Goal: Find specific page/section: Find specific page/section

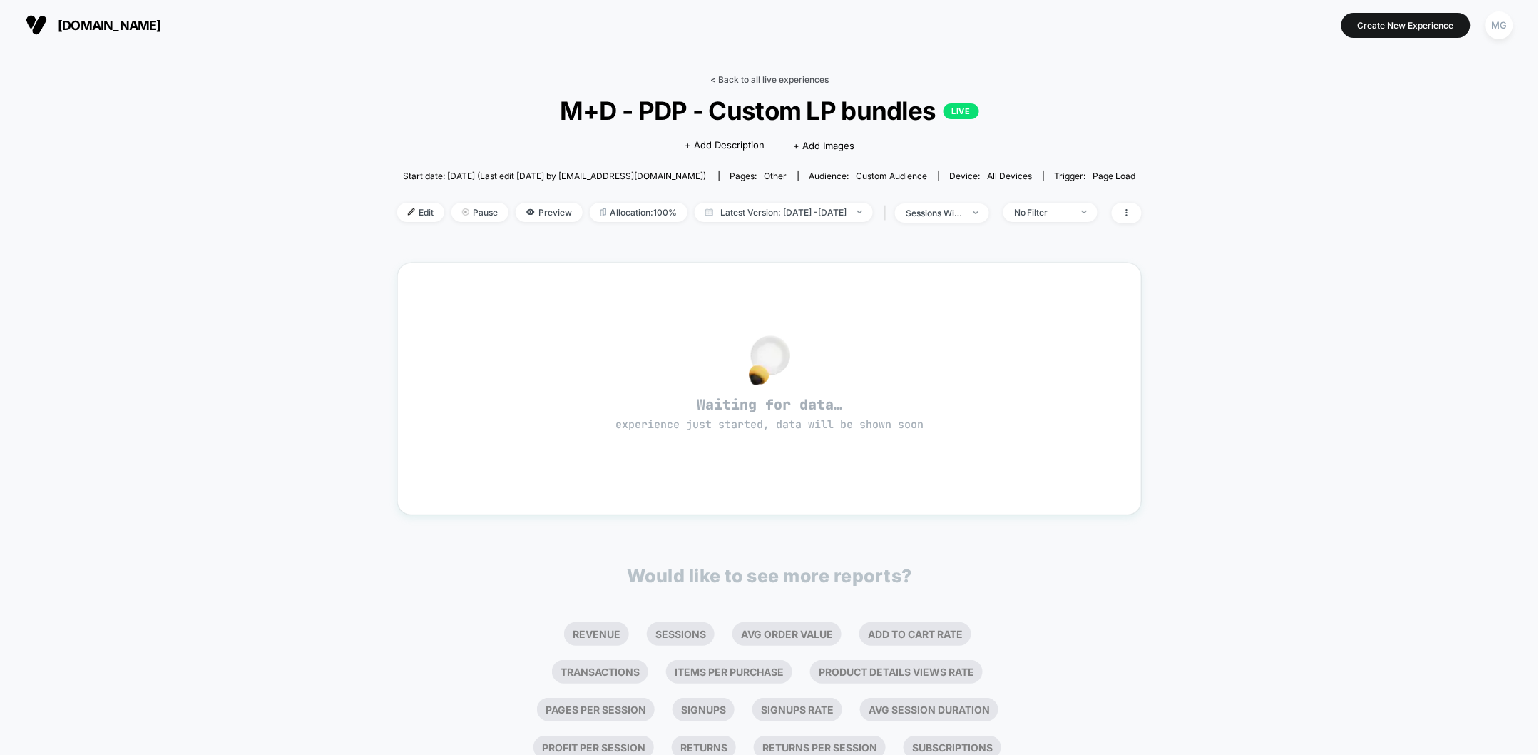
click at [768, 74] on link "< Back to all live experiences" at bounding box center [770, 79] width 118 height 11
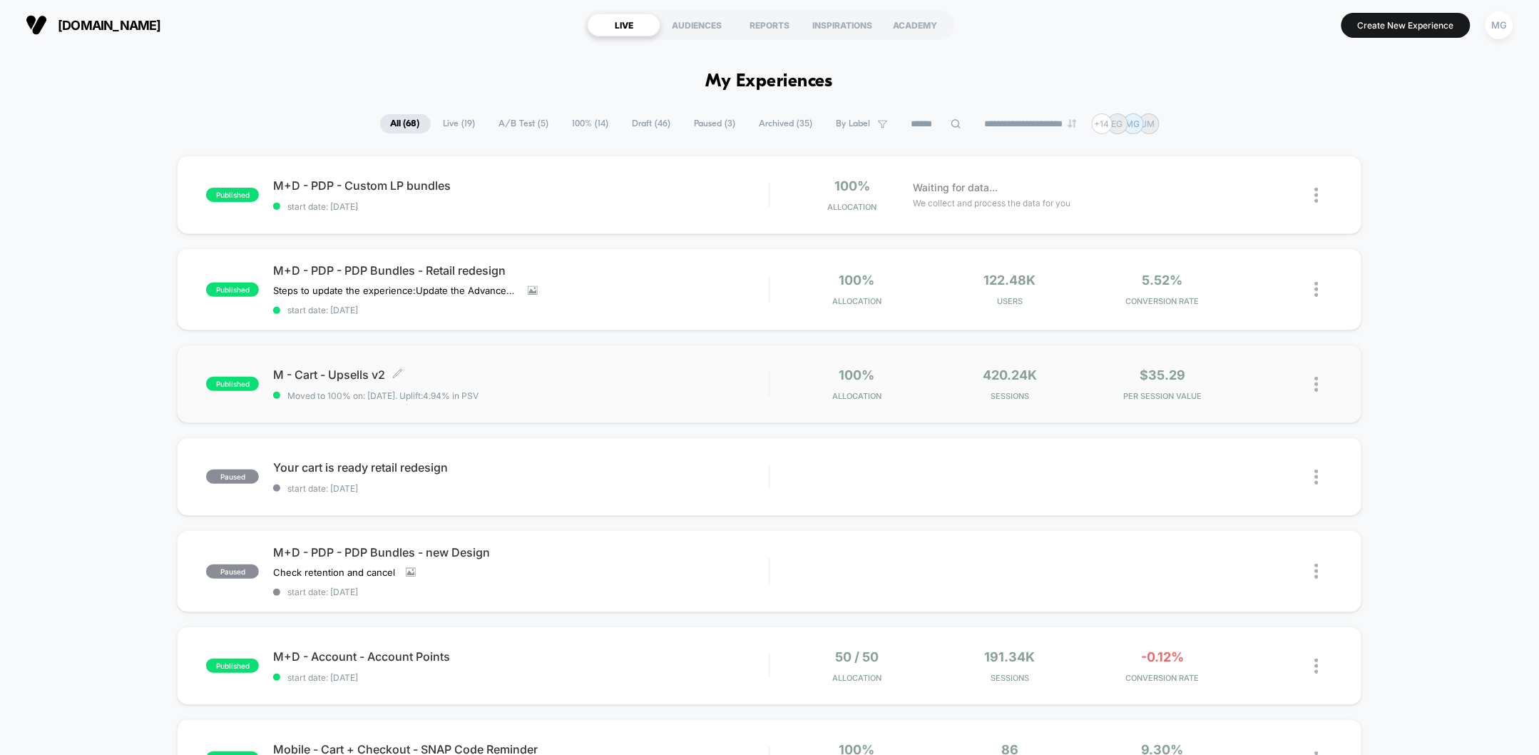
click at [546, 371] on span "M - Cart - Upsells v2 Click to edit experience details" at bounding box center [521, 374] width 496 height 14
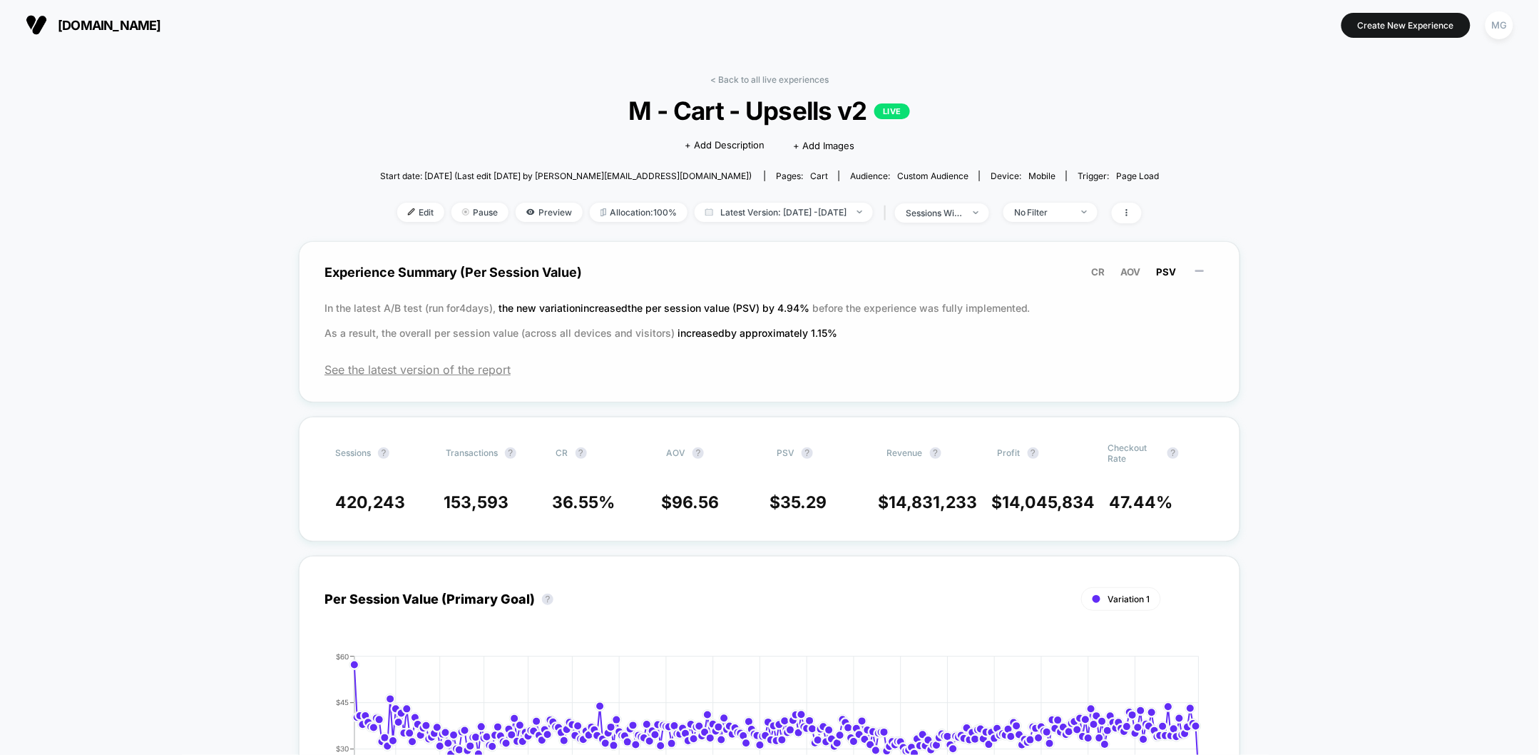
click at [606, 304] on span "the new variation increased the per session value (PSV) by 4.94 %" at bounding box center [656, 308] width 314 height 12
click at [502, 307] on p "In the latest A/B test (run for 4 days), the new variation increased the per se…" at bounding box center [770, 320] width 890 height 50
click at [432, 308] on p "In the latest A/B test (run for 4 days), the new variation increased the per se…" at bounding box center [770, 320] width 890 height 50
click at [805, 306] on span "the new variation increased the per session value (PSV) by 4.94 %" at bounding box center [656, 308] width 314 height 12
drag, startPoint x: 816, startPoint y: 306, endPoint x: 721, endPoint y: 310, distance: 95.7
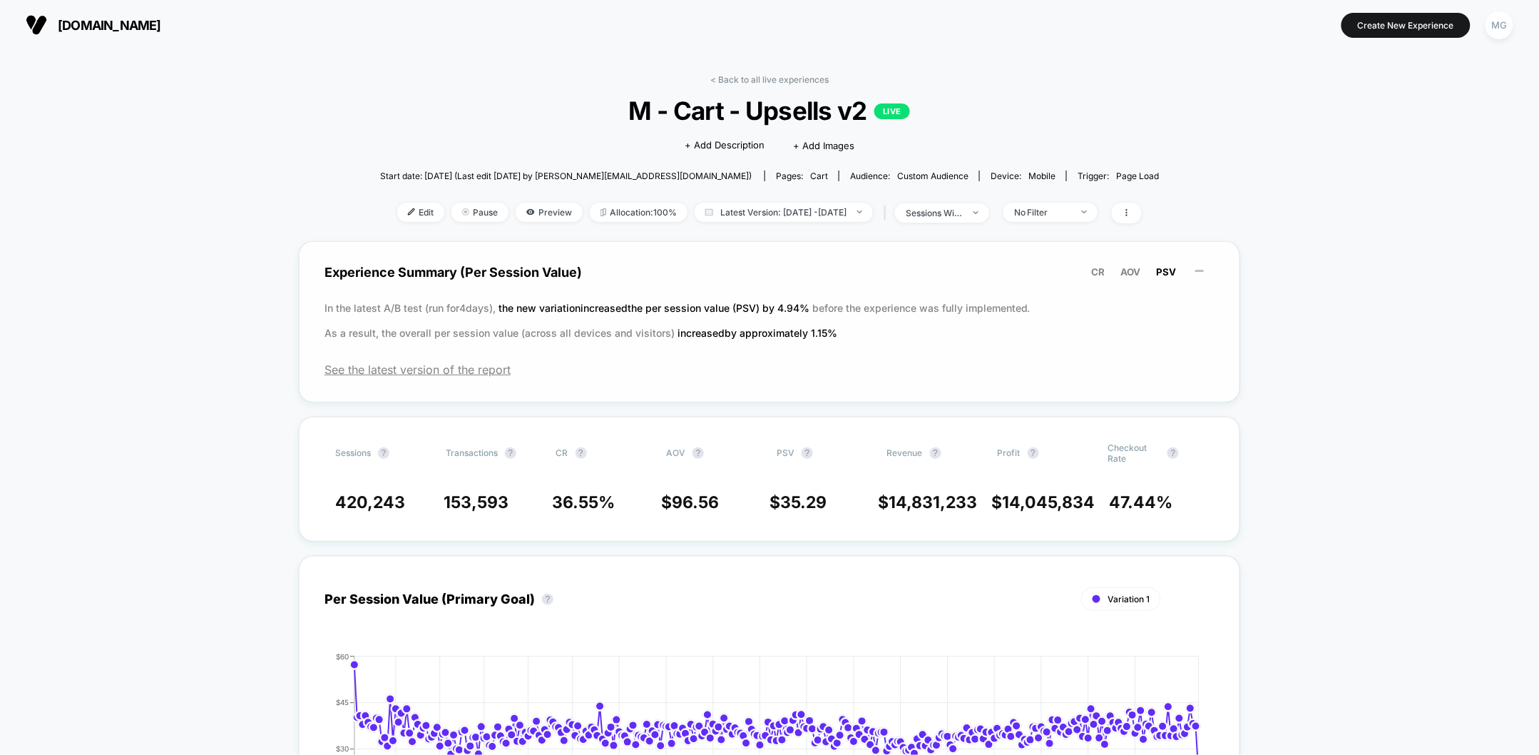
click at [730, 312] on p "In the latest A/B test (run for 4 days), the new variation increased the per se…" at bounding box center [770, 320] width 890 height 50
click at [758, 332] on span "increased by approximately 1.15 %" at bounding box center [758, 333] width 160 height 12
drag, startPoint x: 770, startPoint y: 80, endPoint x: 746, endPoint y: 106, distance: 35.8
click at [770, 80] on link "< Back to all live experiences" at bounding box center [770, 79] width 118 height 11
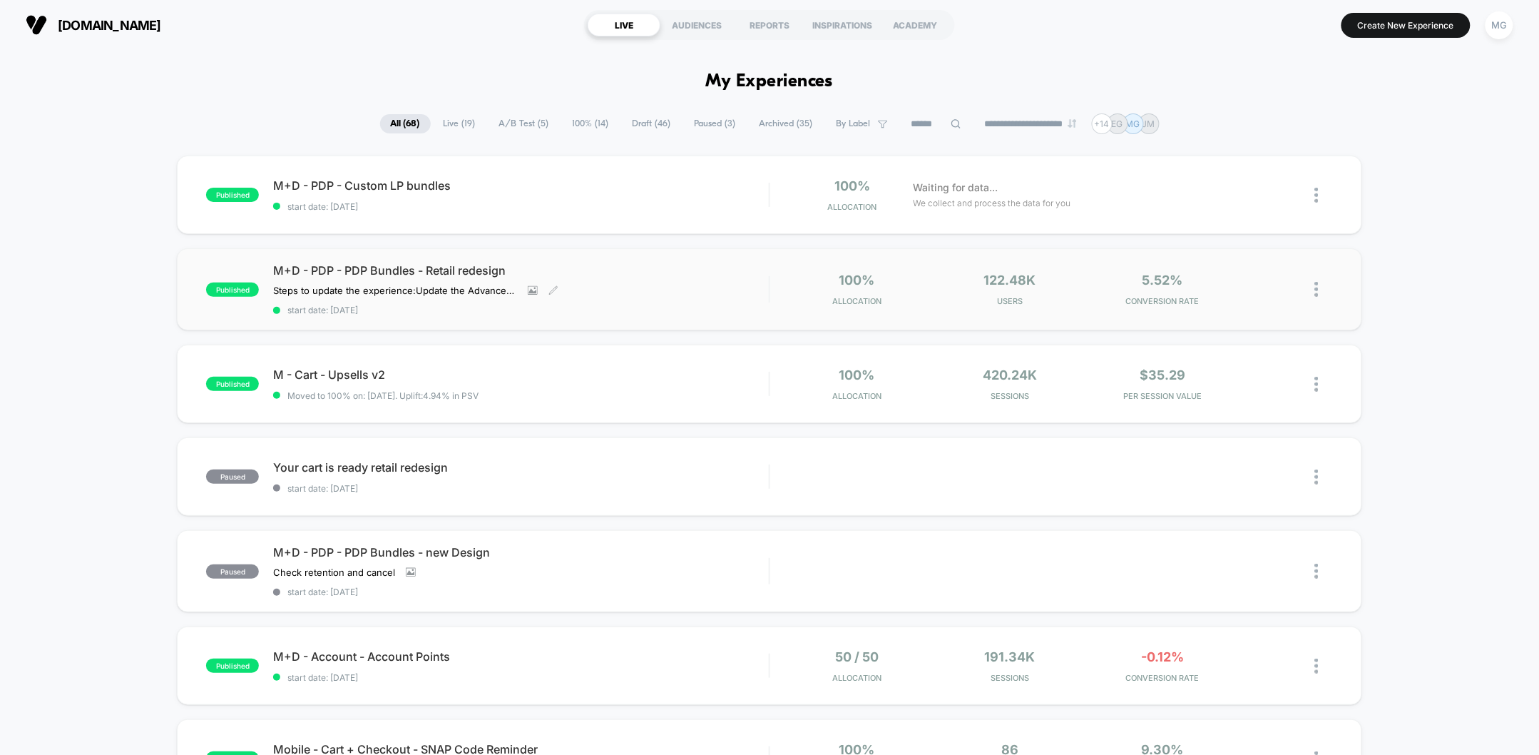
click at [438, 267] on span "M+D - PDP - PDP Bundles - Retail redesign" at bounding box center [521, 270] width 496 height 14
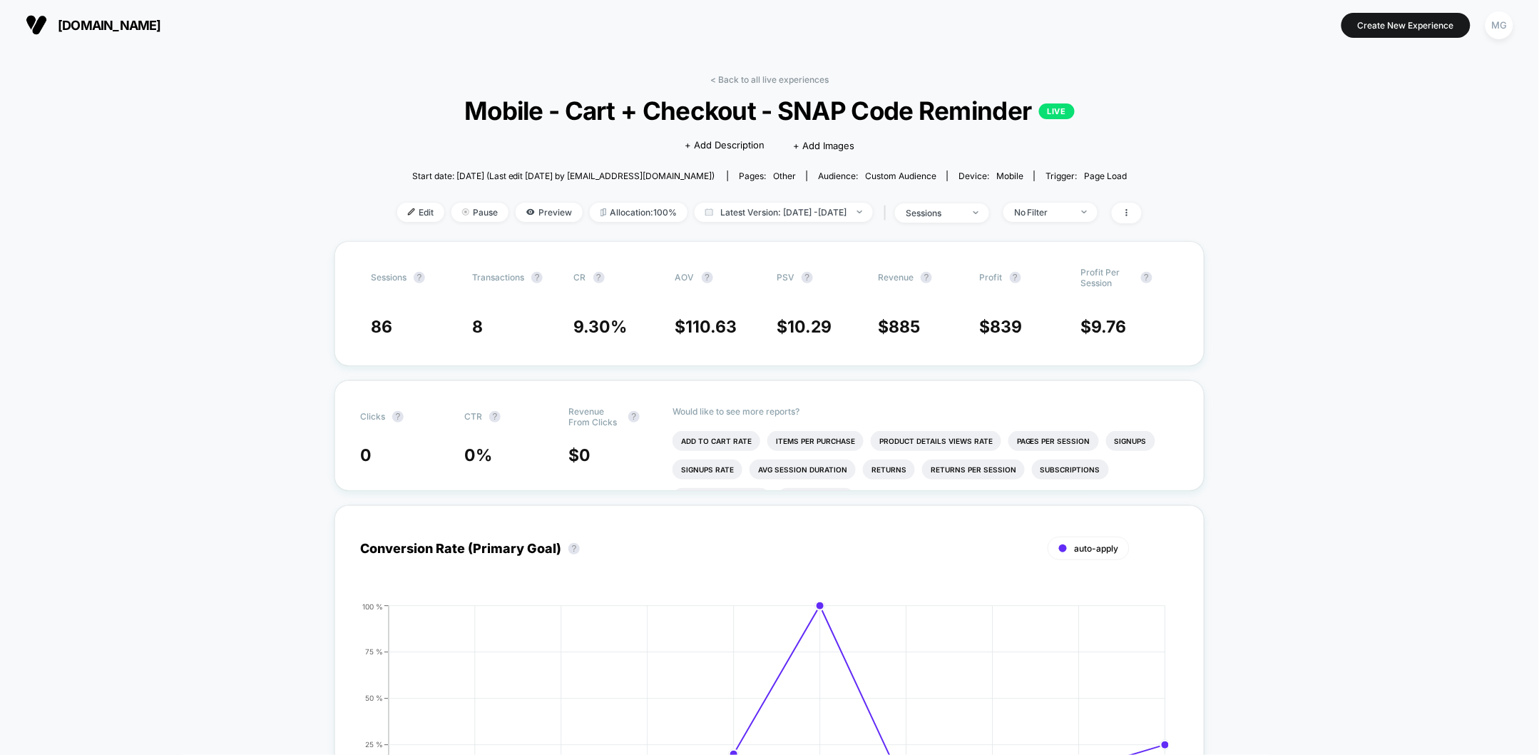
click at [778, 76] on link "< Back to all live experiences" at bounding box center [770, 79] width 118 height 11
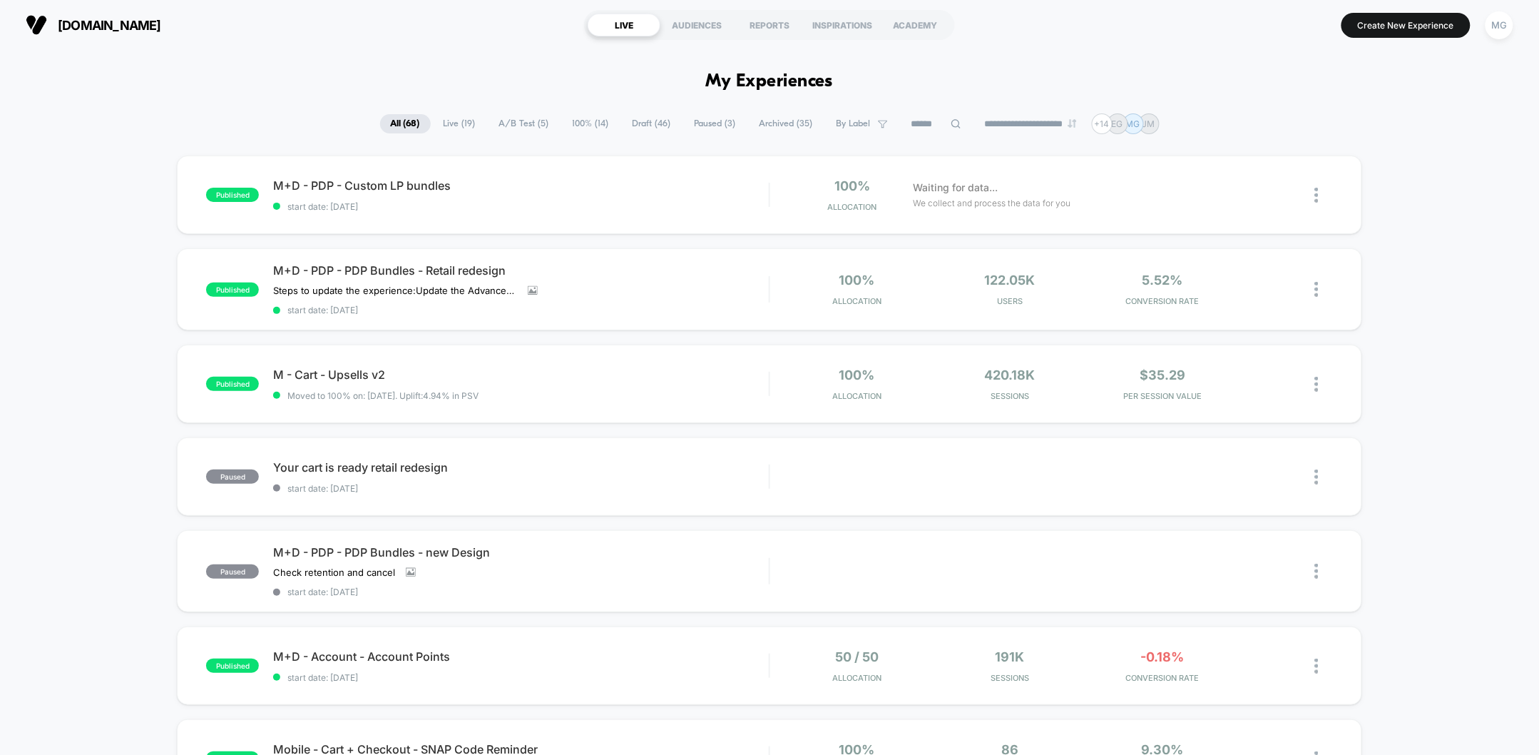
drag, startPoint x: 447, startPoint y: 125, endPoint x: 486, endPoint y: 148, distance: 45.1
click at [447, 125] on span "Live ( 19 )" at bounding box center [460, 123] width 54 height 19
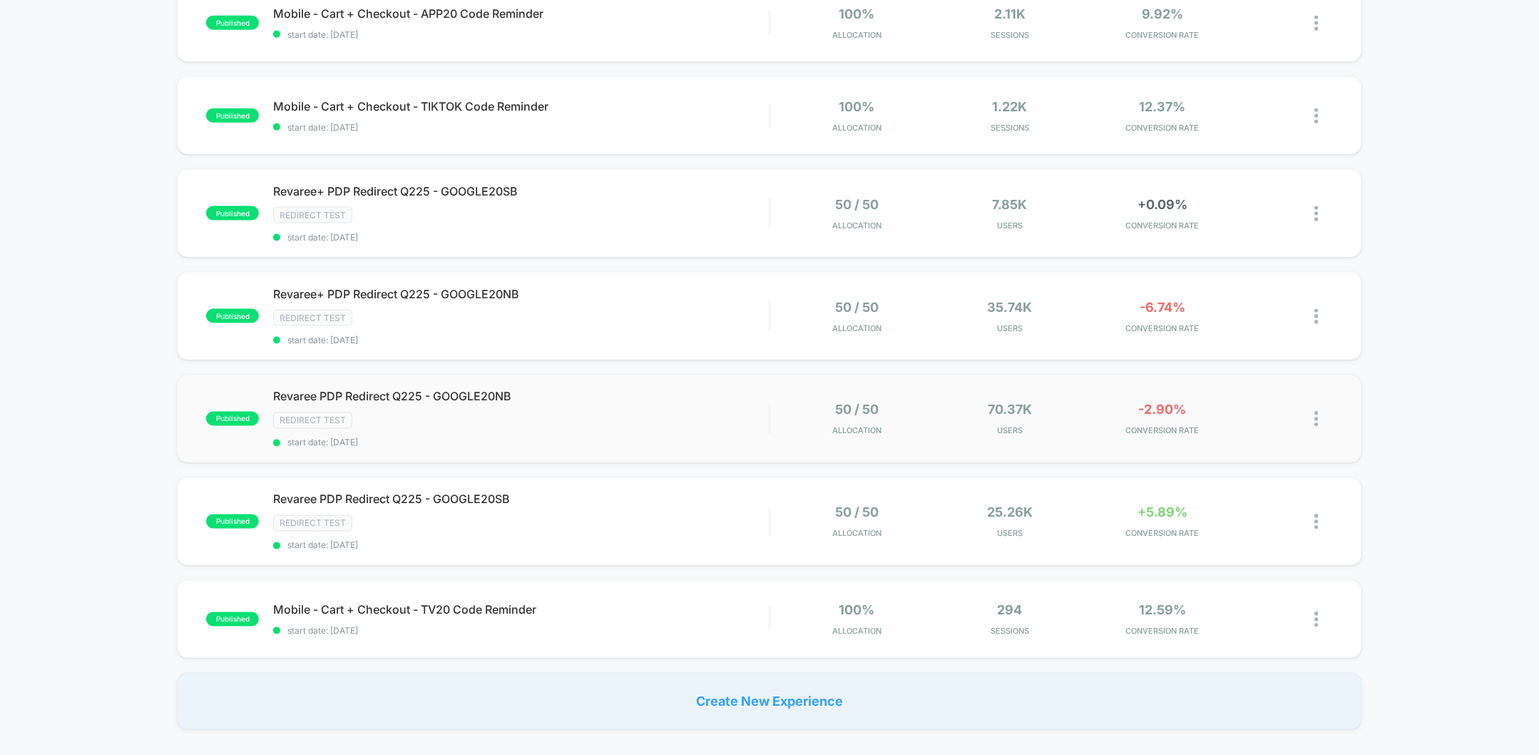
scroll to position [643, 0]
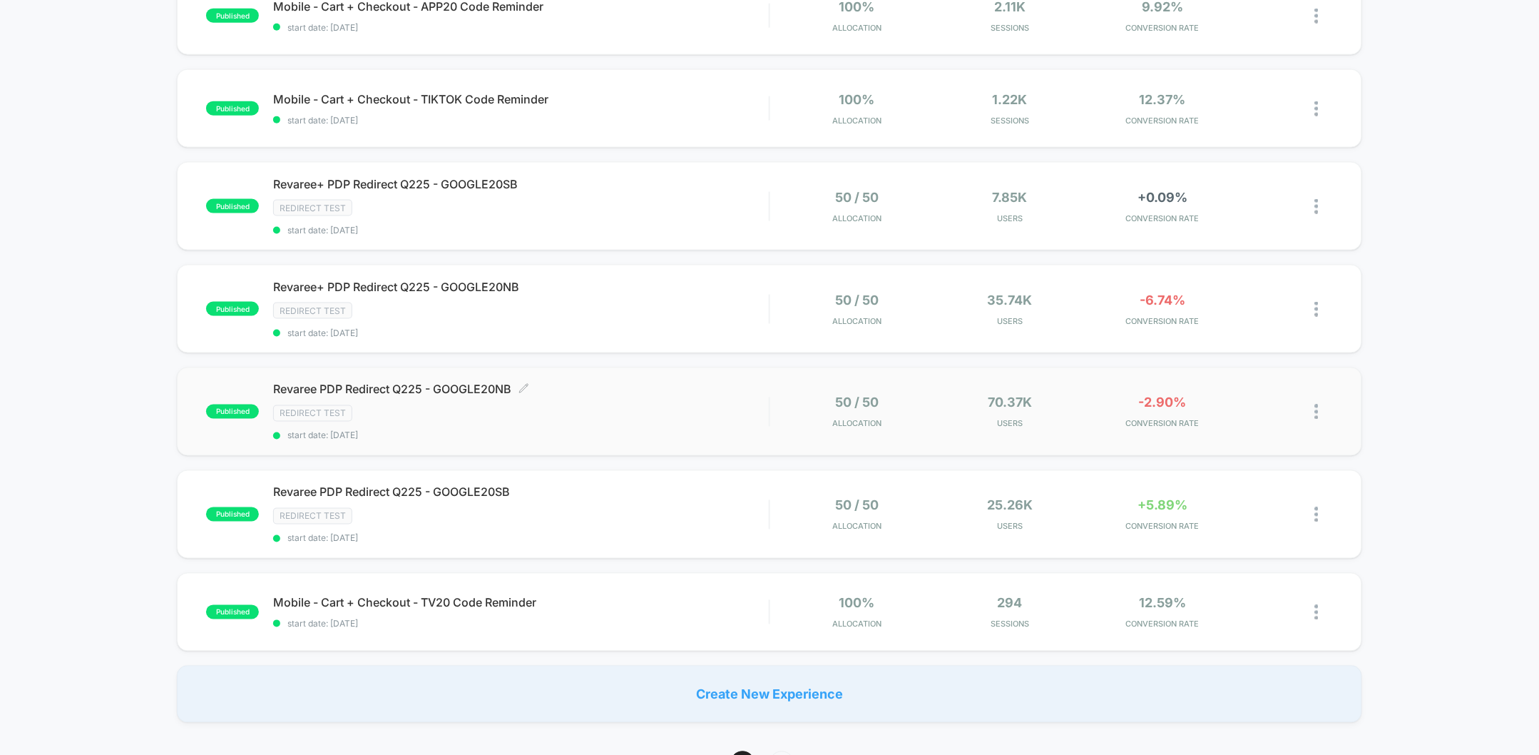
click at [449, 390] on span "Revaree PDP Redirect Q225 - GOOGLE20NB Click to edit experience details" at bounding box center [521, 389] width 496 height 14
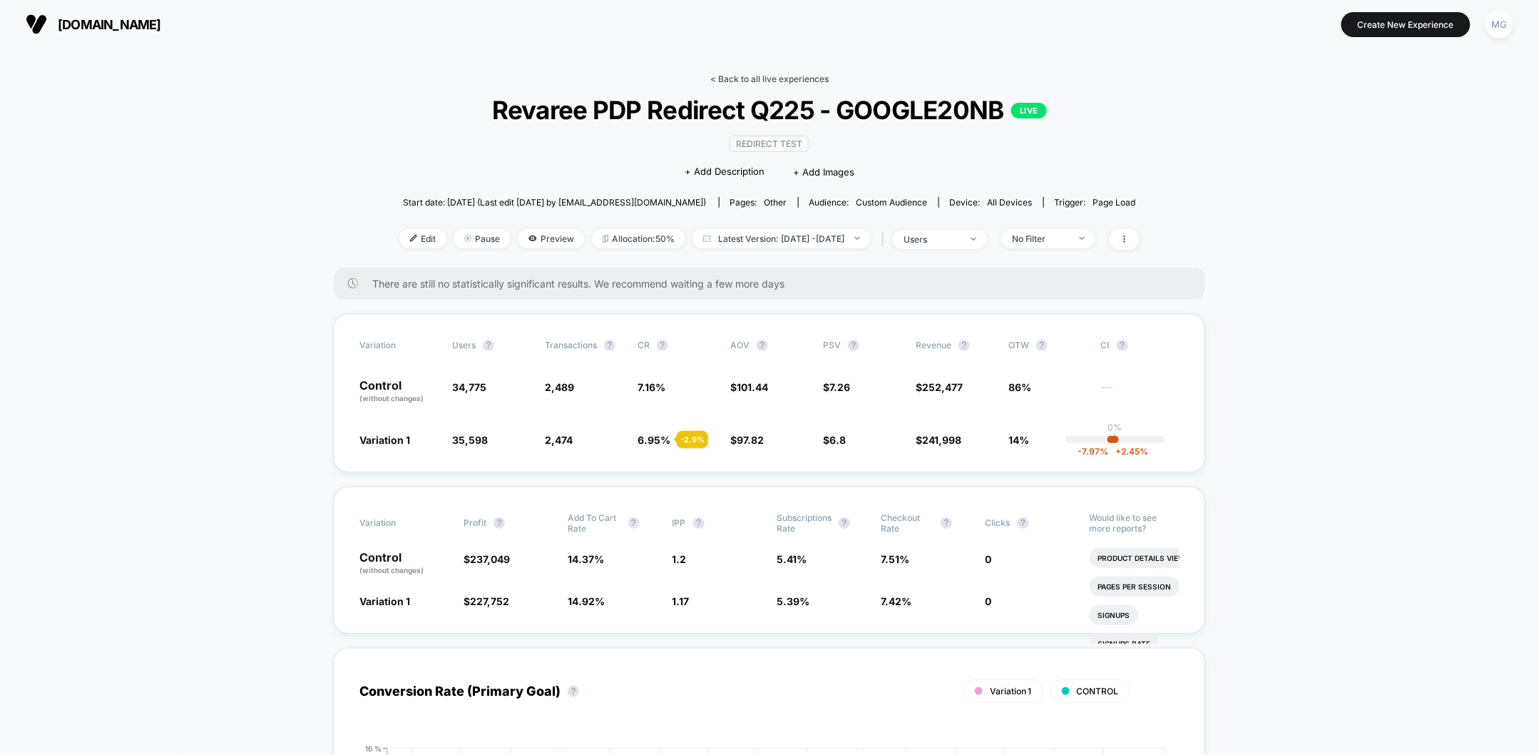
scroll to position [7, 0]
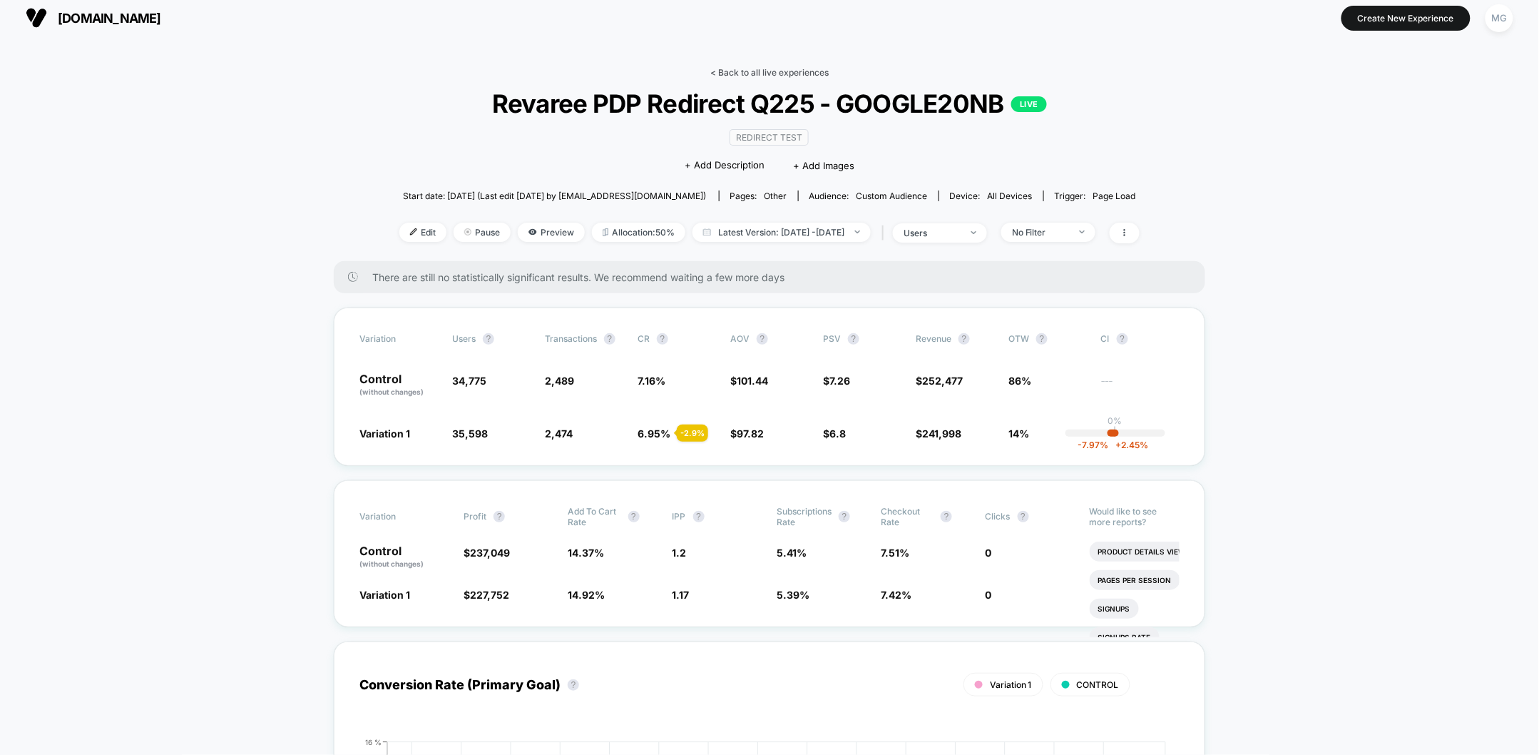
click at [780, 74] on link "< Back to all live experiences" at bounding box center [770, 72] width 118 height 11
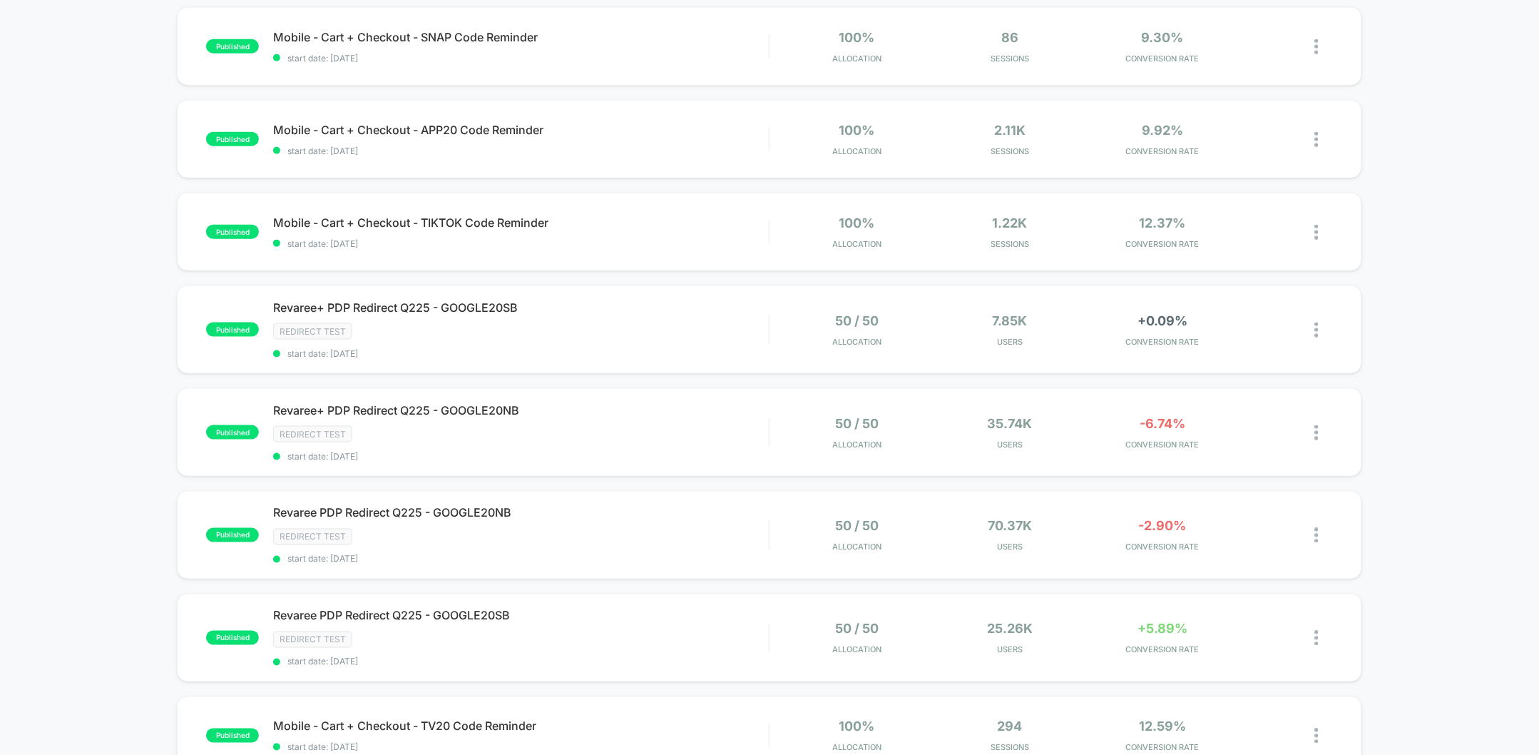
scroll to position [610, 0]
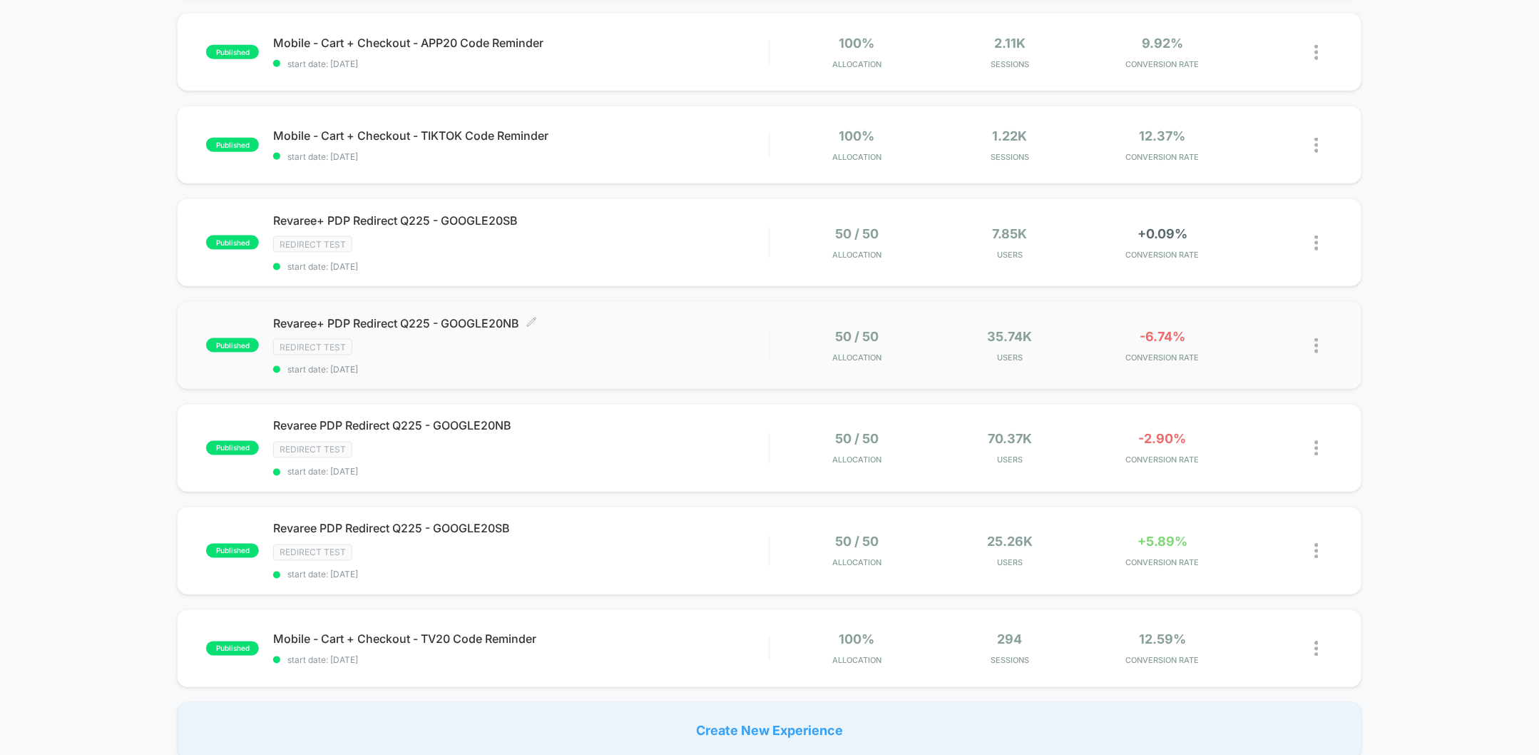
click at [467, 319] on span "Revaree+ PDP Redirect Q225 - GOOGLE20NB Click to edit experience details" at bounding box center [521, 323] width 496 height 14
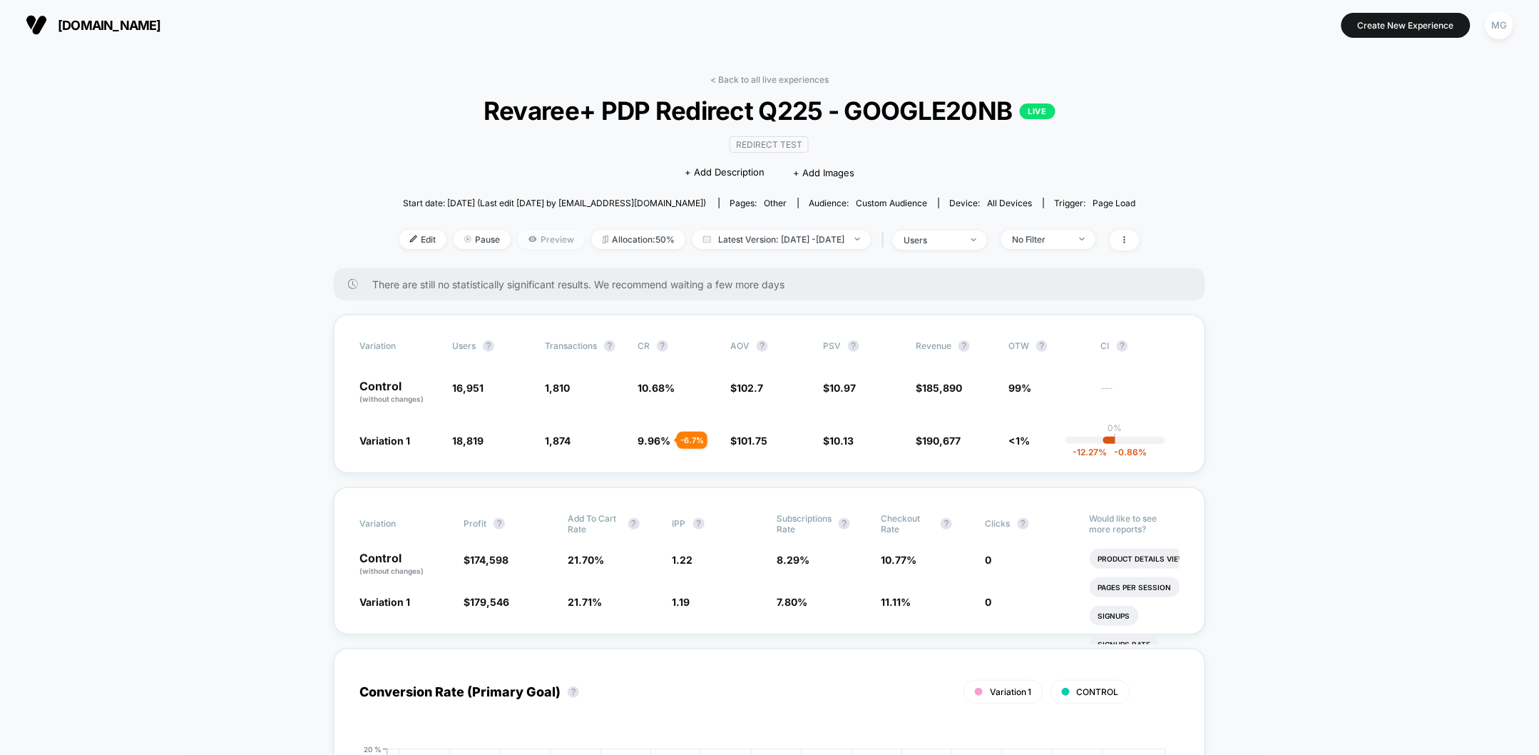
click at [519, 240] on span "Preview" at bounding box center [551, 239] width 67 height 19
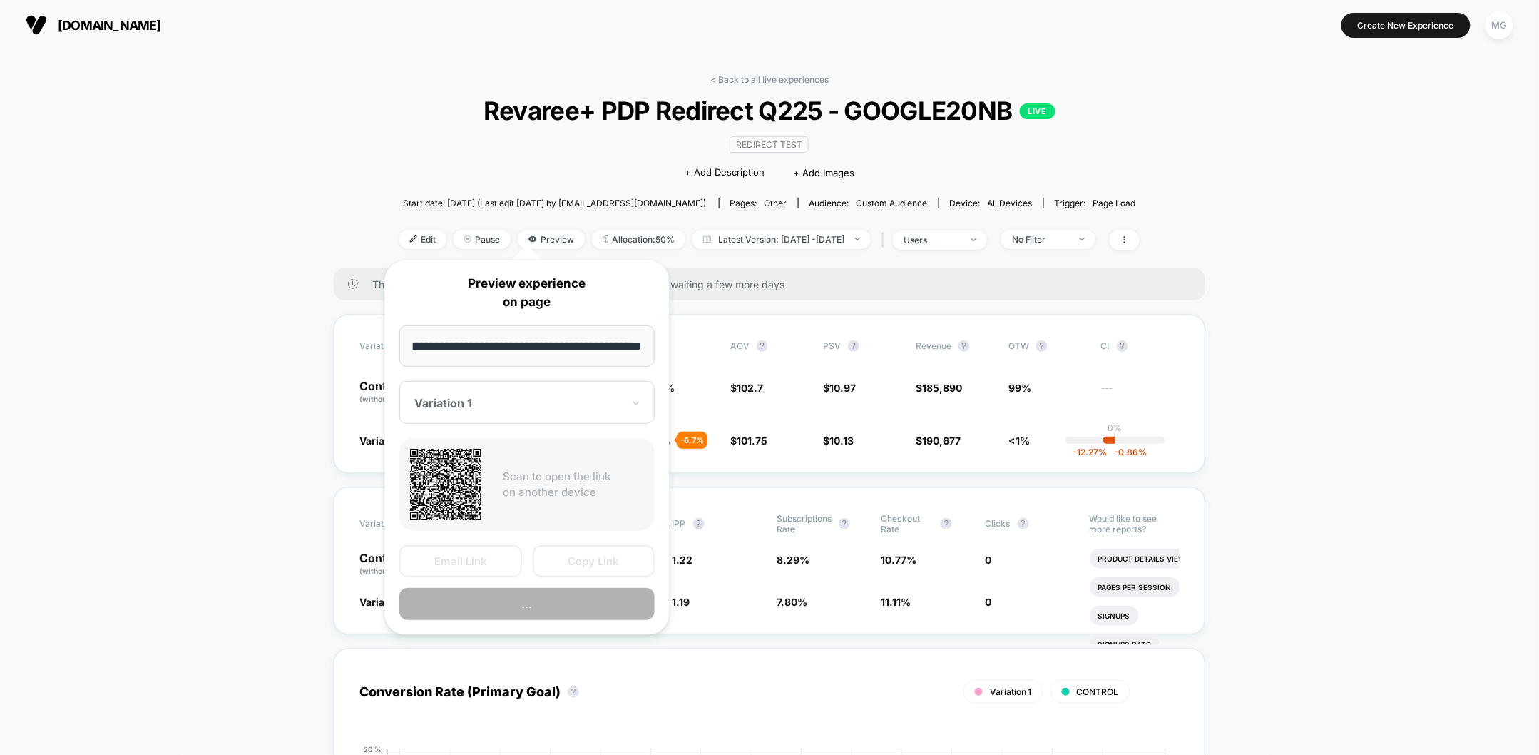
scroll to position [0, 196]
type input "**********"
click at [574, 610] on button "Preview" at bounding box center [526, 604] width 255 height 32
